Goal: Browse casually

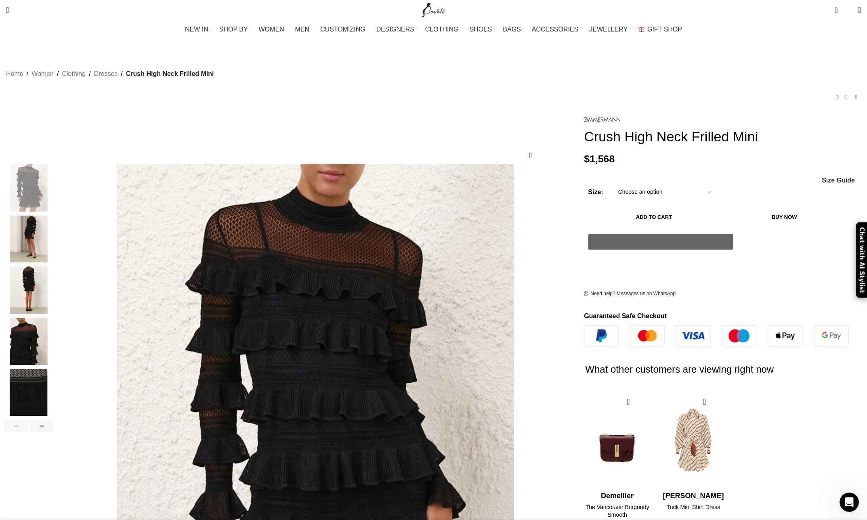
scroll to position [0, 85]
click at [53, 321] on img "4 / 7" at bounding box center [28, 342] width 49 height 47
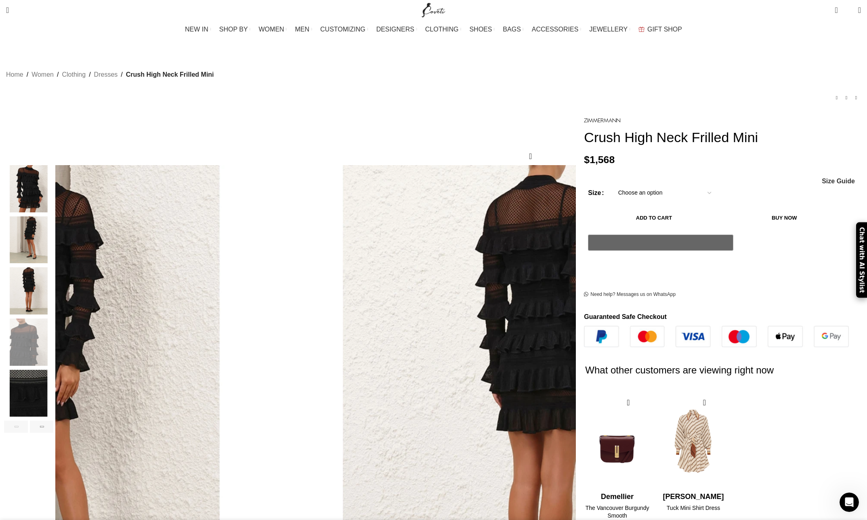
click at [53, 370] on img "5 / 7" at bounding box center [28, 393] width 49 height 47
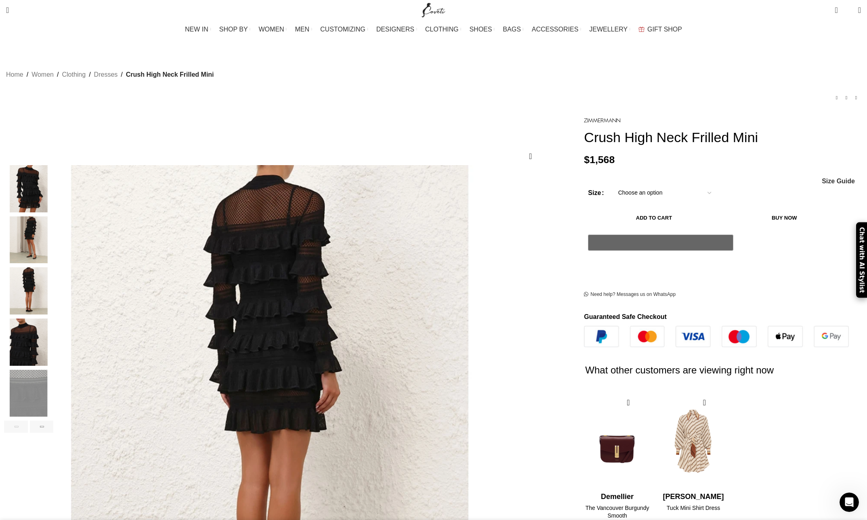
click at [53, 328] on img "4 / 7" at bounding box center [28, 342] width 49 height 47
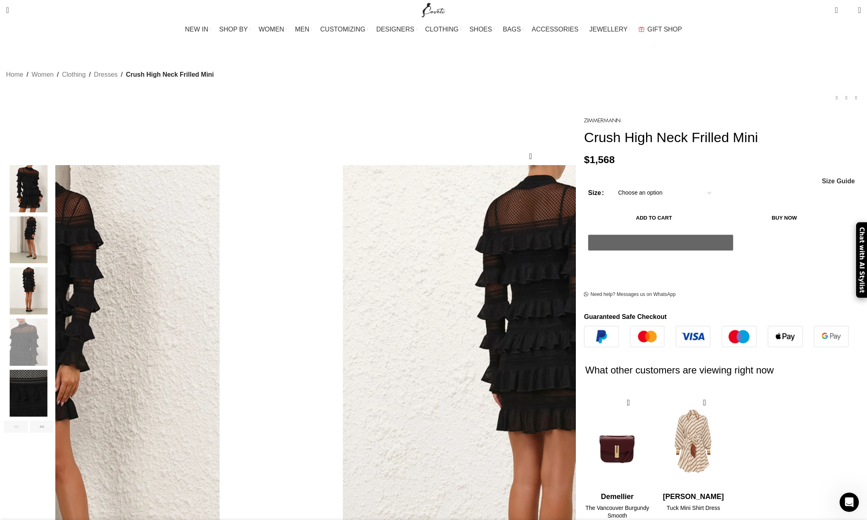
scroll to position [0, 170]
click at [53, 283] on img "3 / 7" at bounding box center [28, 290] width 49 height 47
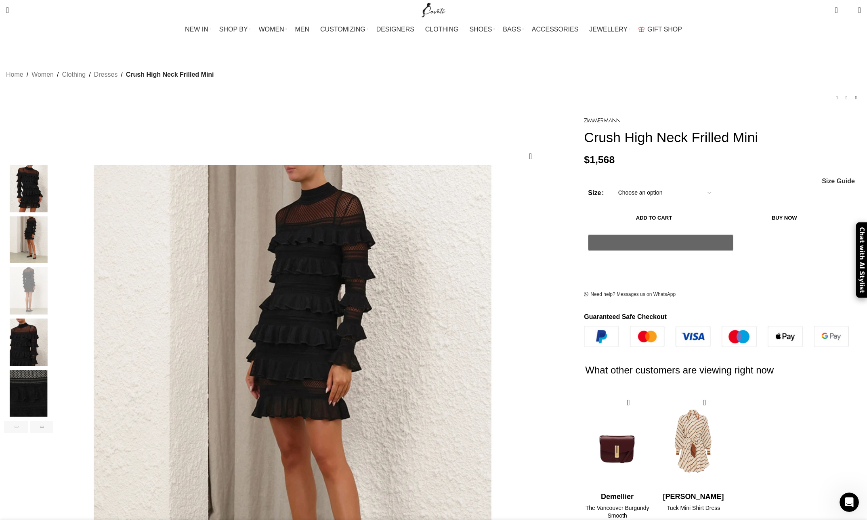
scroll to position [0, 510]
click at [53, 222] on img "2 / 7" at bounding box center [28, 239] width 49 height 47
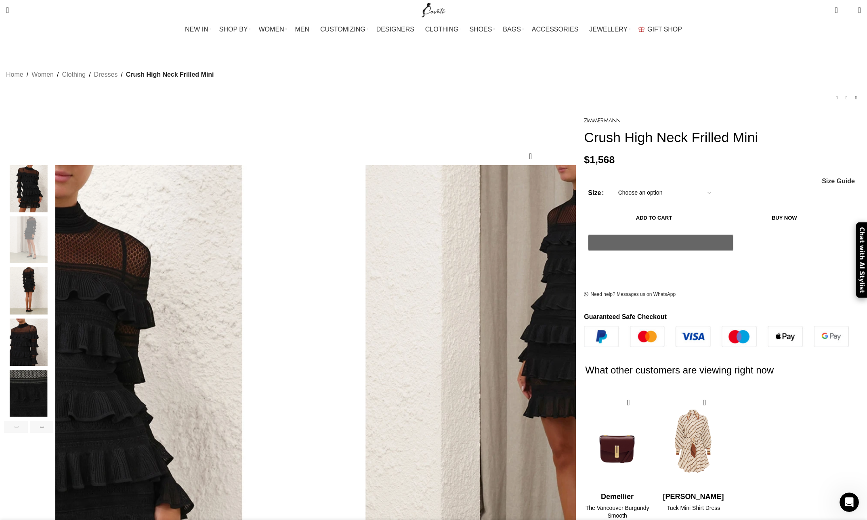
scroll to position [0, 595]
click at [53, 275] on img "3 / 7" at bounding box center [28, 290] width 49 height 47
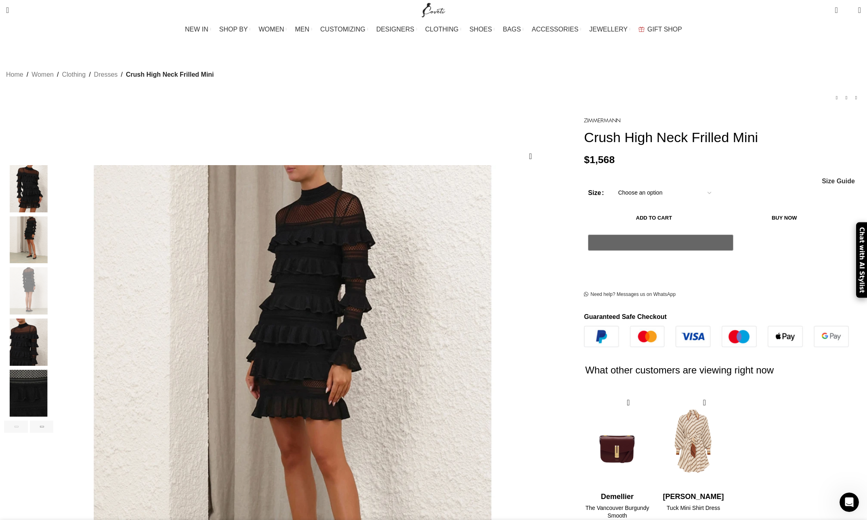
click at [53, 329] on img "4 / 7" at bounding box center [28, 342] width 49 height 47
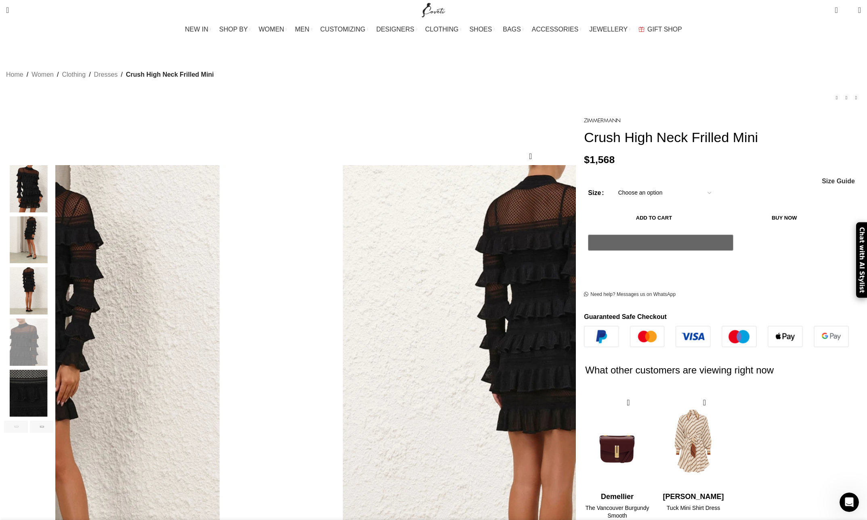
scroll to position [0, 680]
click at [53, 272] on img "3 / 7" at bounding box center [28, 290] width 49 height 47
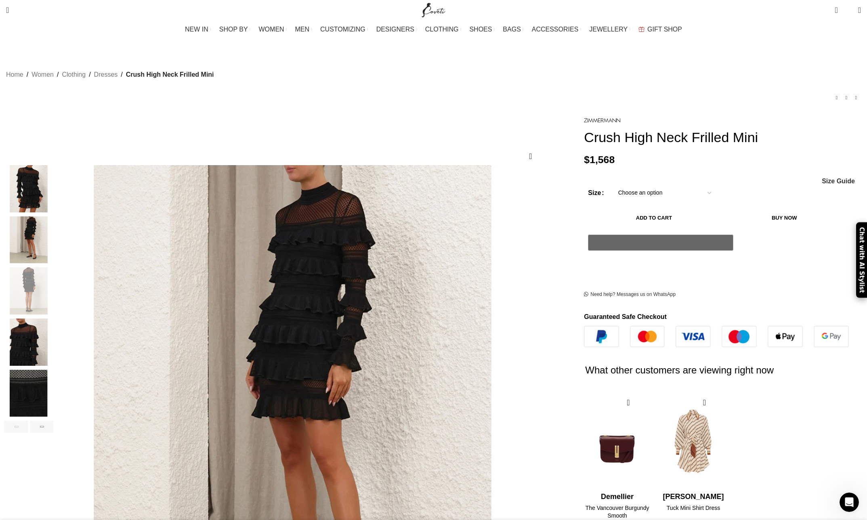
click at [53, 235] on img "2 / 7" at bounding box center [28, 239] width 49 height 47
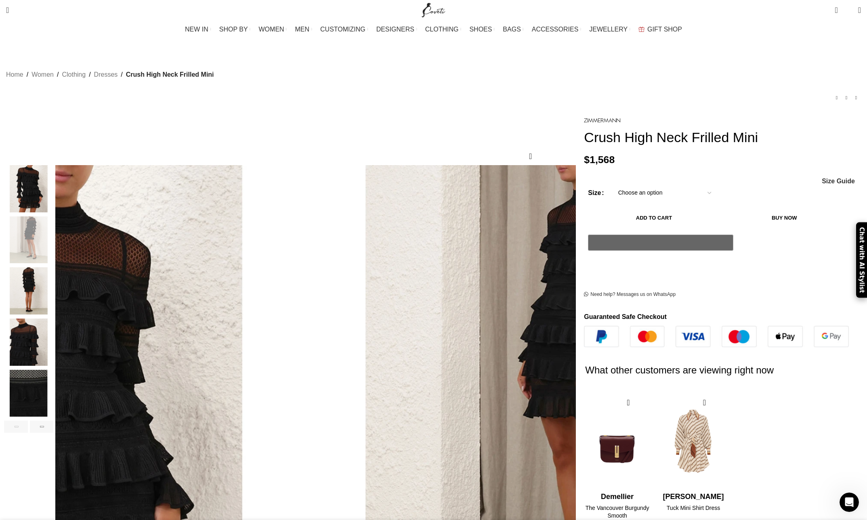
scroll to position [0, 765]
click at [53, 273] on img "3 / 7" at bounding box center [28, 290] width 49 height 47
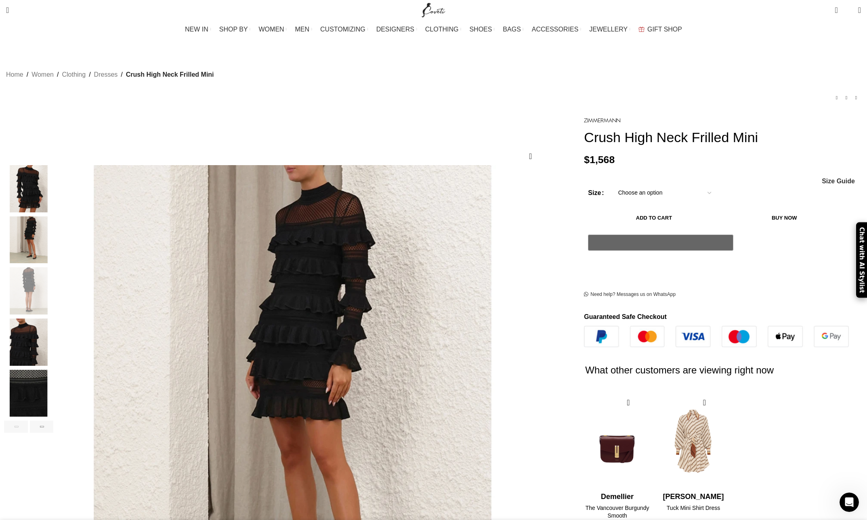
click at [53, 232] on img "2 / 7" at bounding box center [28, 239] width 49 height 47
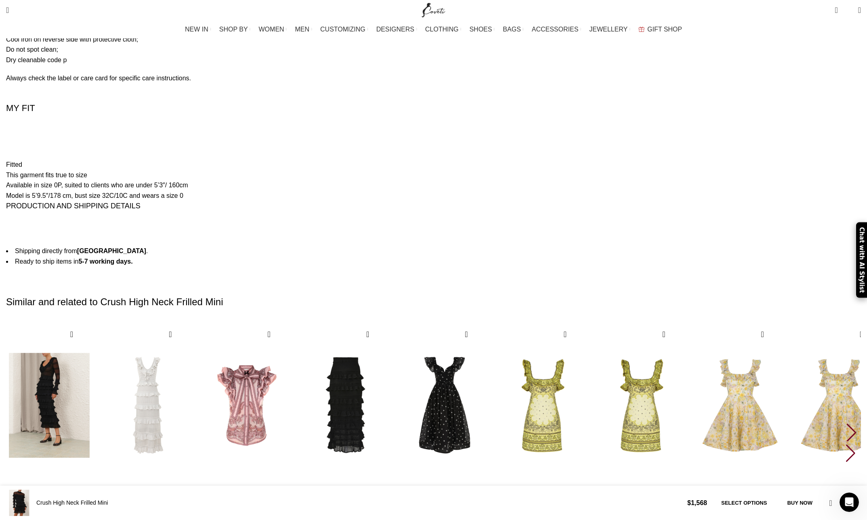
scroll to position [0, 850]
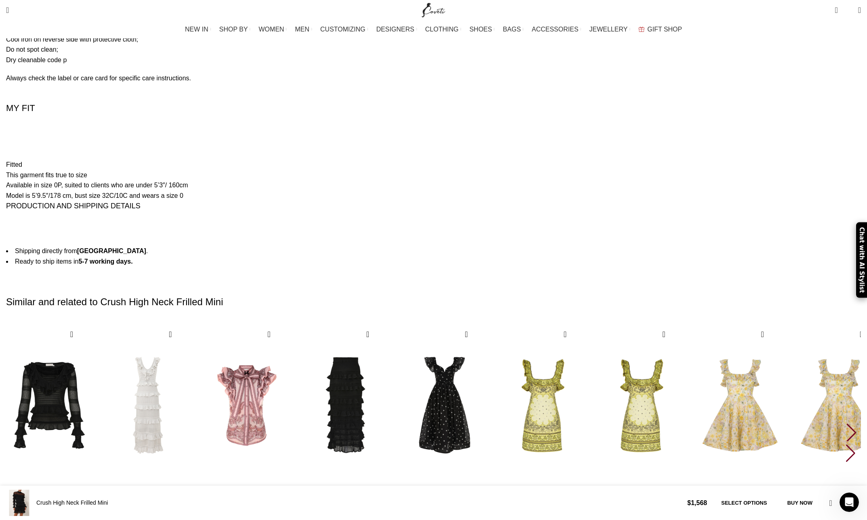
click at [846, 424] on div "Next slide" at bounding box center [851, 433] width 11 height 18
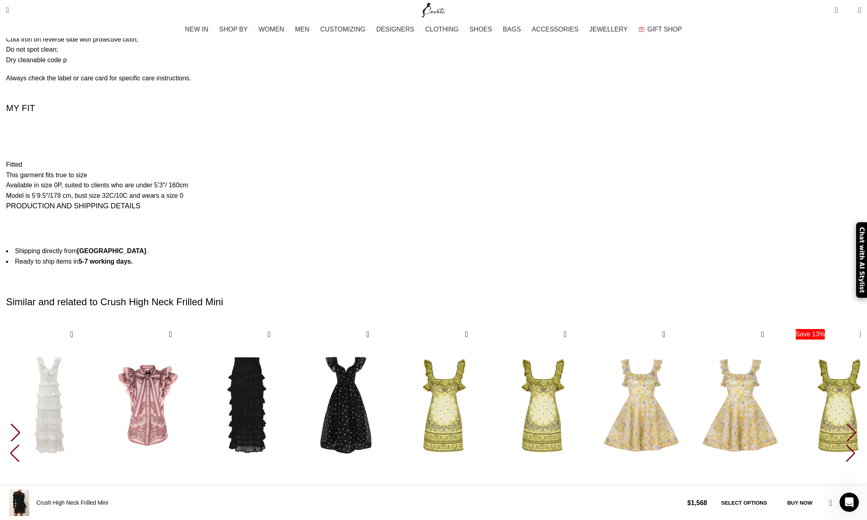
click at [846, 424] on div "Next slide" at bounding box center [851, 433] width 11 height 18
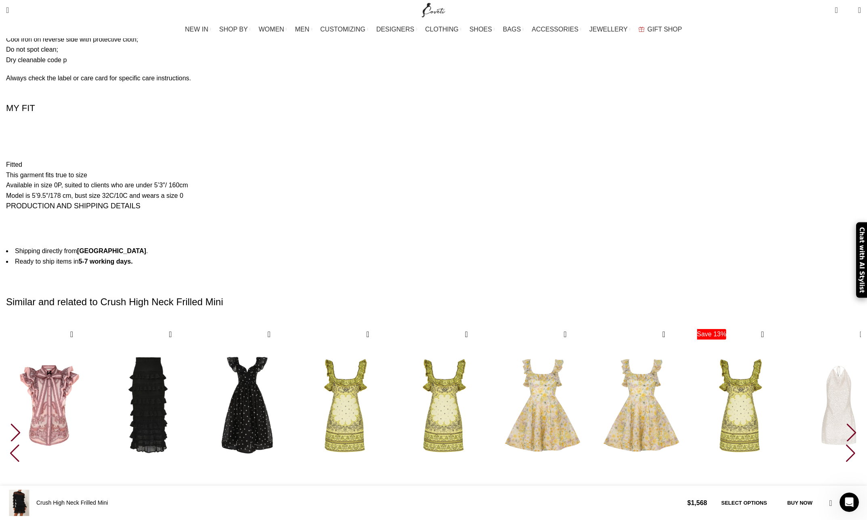
click at [846, 424] on div "Next slide" at bounding box center [851, 433] width 11 height 18
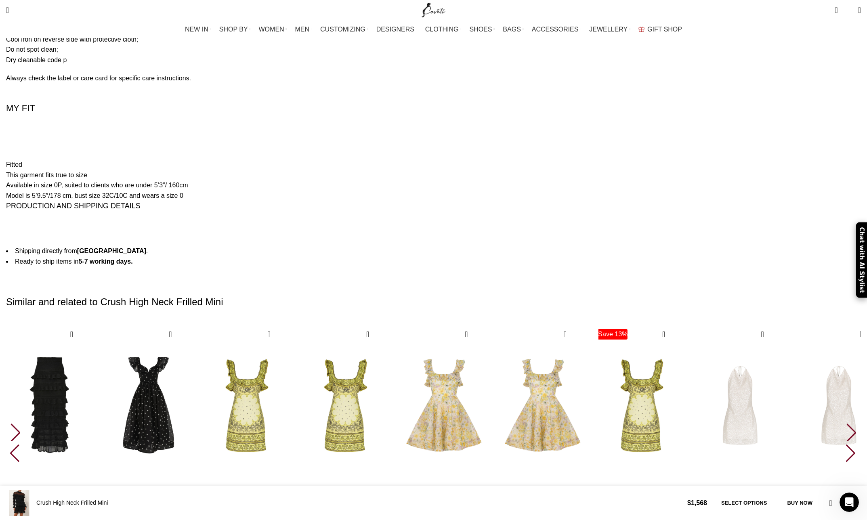
click at [846, 424] on div "Next slide" at bounding box center [851, 433] width 11 height 18
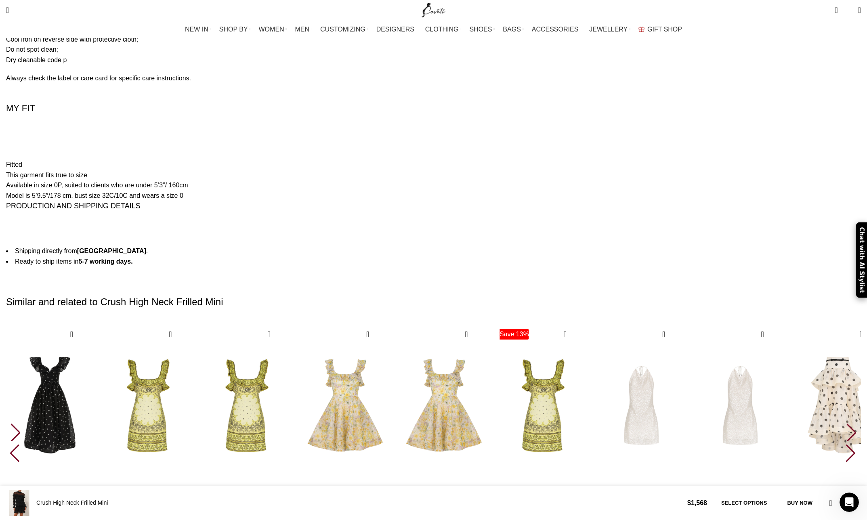
click at [846, 424] on div "Next slide" at bounding box center [851, 433] width 11 height 18
